Goal: Information Seeking & Learning: Learn about a topic

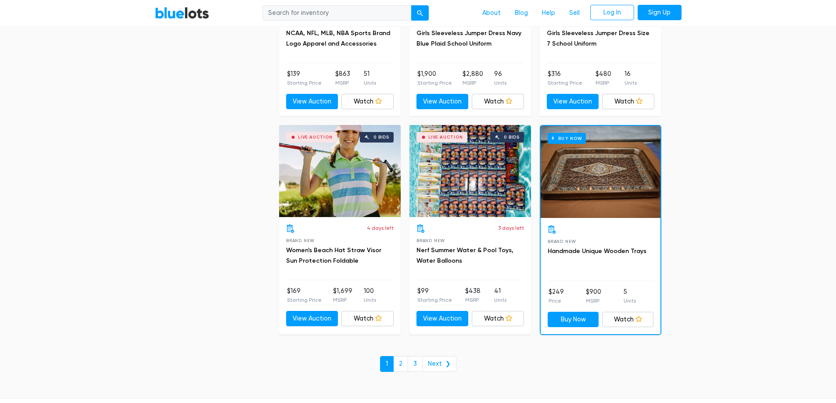
scroll to position [3790, 0]
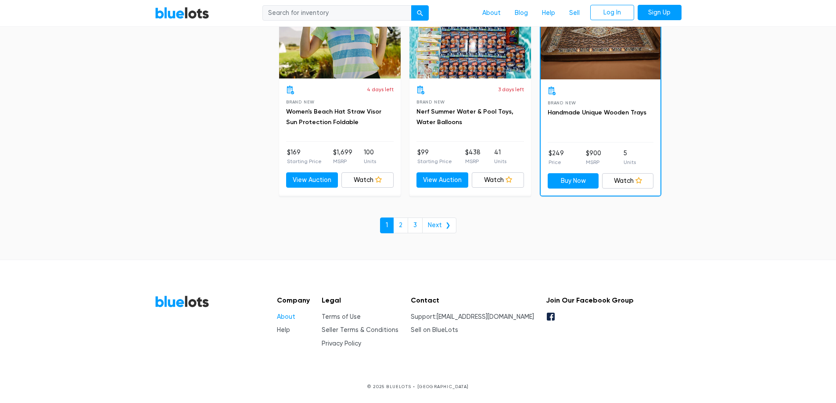
click at [294, 318] on link "About" at bounding box center [286, 316] width 18 height 7
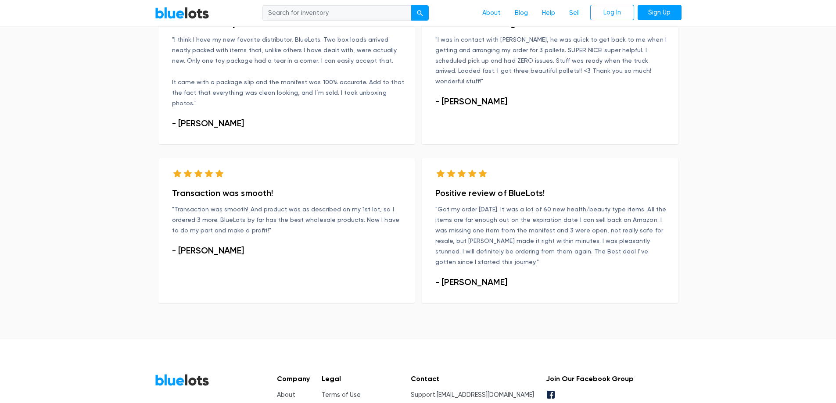
scroll to position [581, 0]
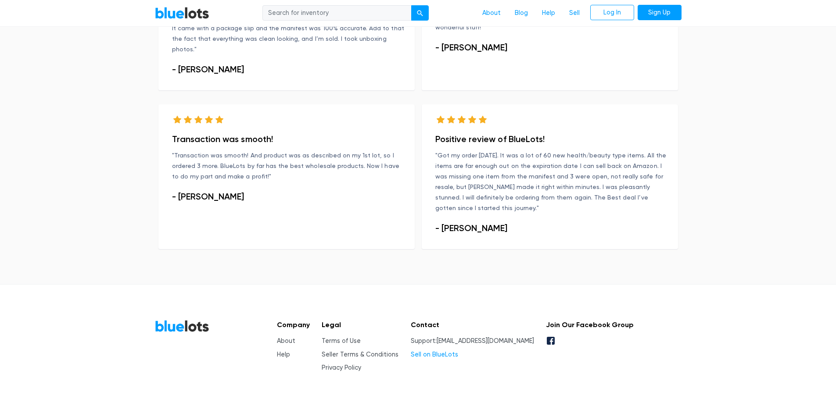
click at [450, 351] on link "Sell on BlueLots" at bounding box center [434, 354] width 47 height 7
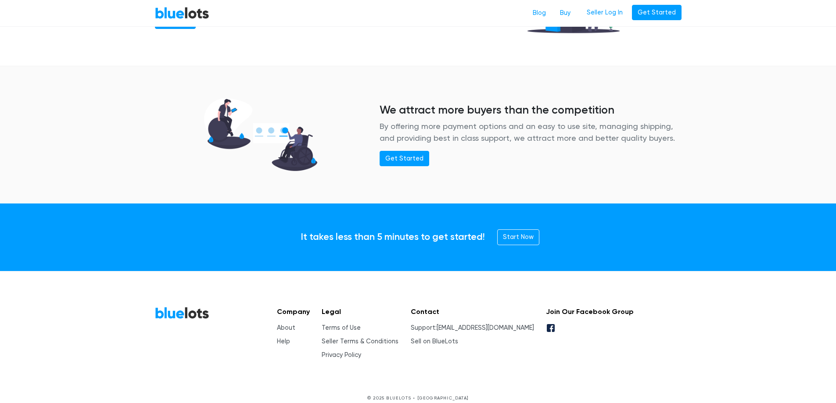
scroll to position [1113, 0]
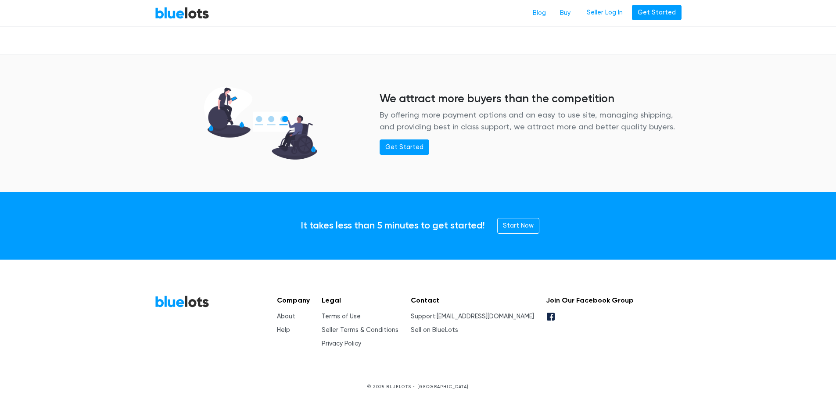
click at [459, 317] on li "Support: [EMAIL_ADDRESS][DOMAIN_NAME]" at bounding box center [472, 317] width 123 height 10
click at [288, 328] on link "Help" at bounding box center [283, 329] width 13 height 7
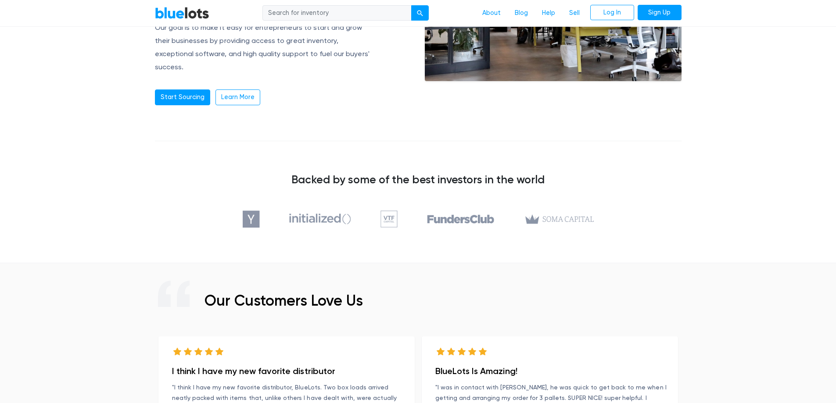
scroll to position [54, 0]
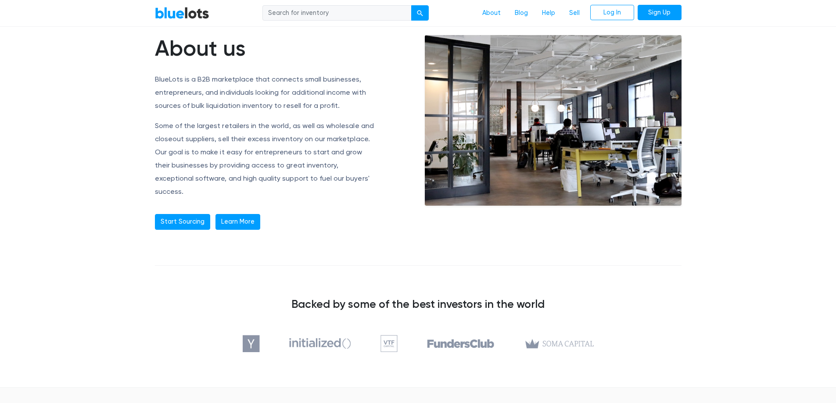
click at [234, 214] on link "Learn More" at bounding box center [237, 222] width 45 height 16
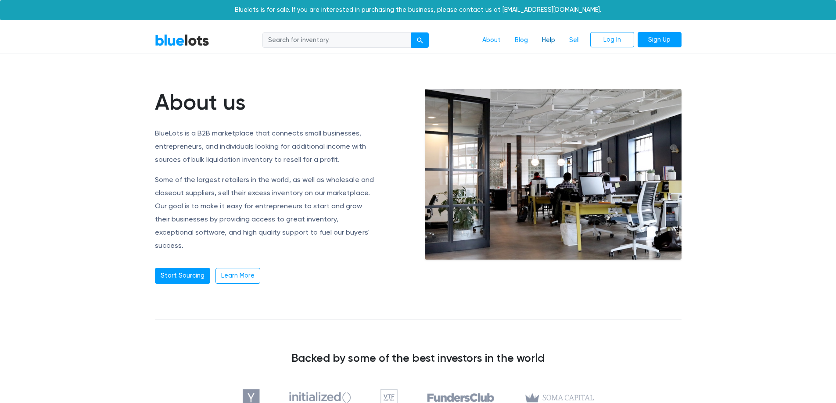
click at [543, 40] on link "Help" at bounding box center [548, 40] width 27 height 17
